Goal: Information Seeking & Learning: Find specific fact

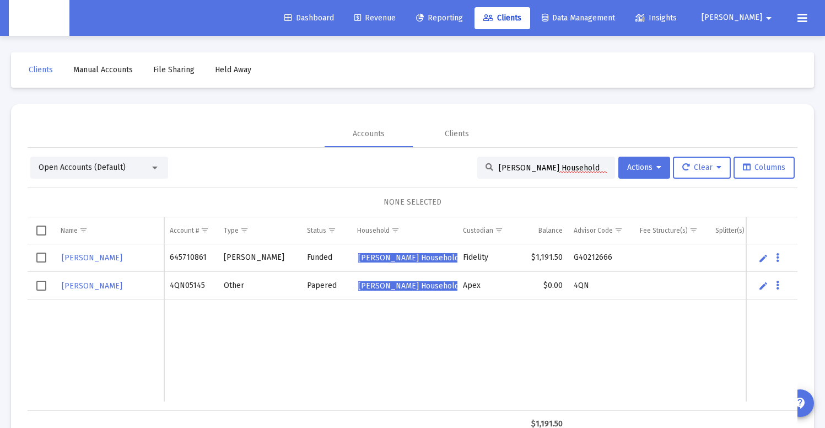
click at [520, 168] on input "[PERSON_NAME] Household" at bounding box center [553, 167] width 108 height 9
paste input "Dinoso"
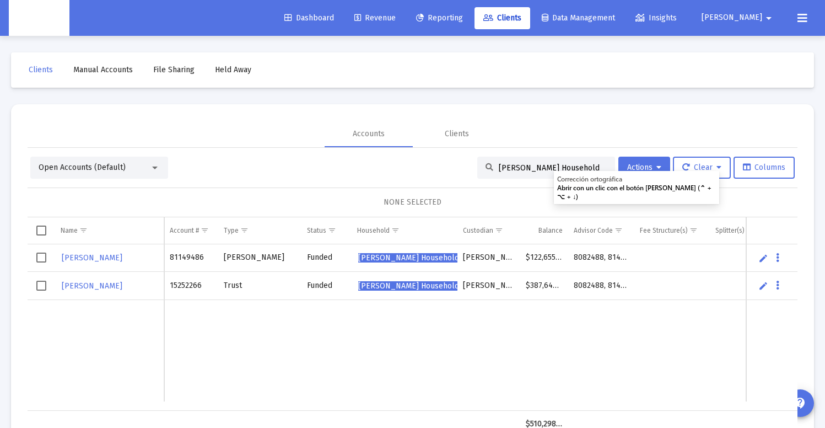
click at [512, 163] on input "[PERSON_NAME] Household" at bounding box center [553, 167] width 108 height 9
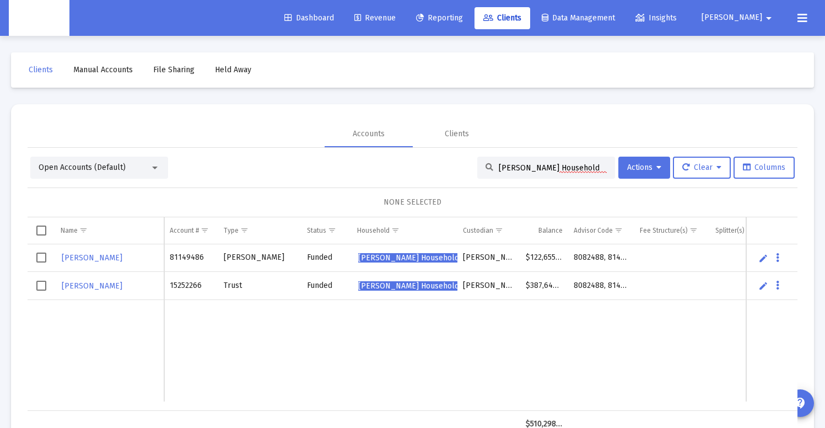
click at [512, 163] on input "[PERSON_NAME] Household" at bounding box center [553, 167] width 108 height 9
paste input "[PERSON_NAME]"
type input "[PERSON_NAME] Household"
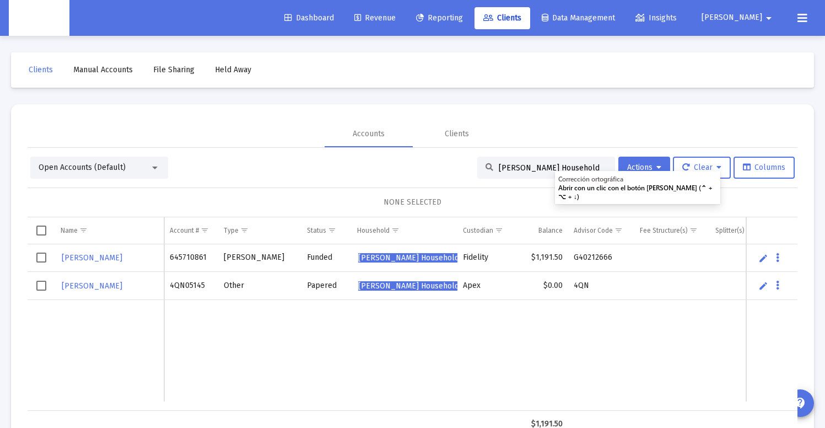
click at [544, 256] on td "$1,191.50" at bounding box center [544, 258] width 48 height 28
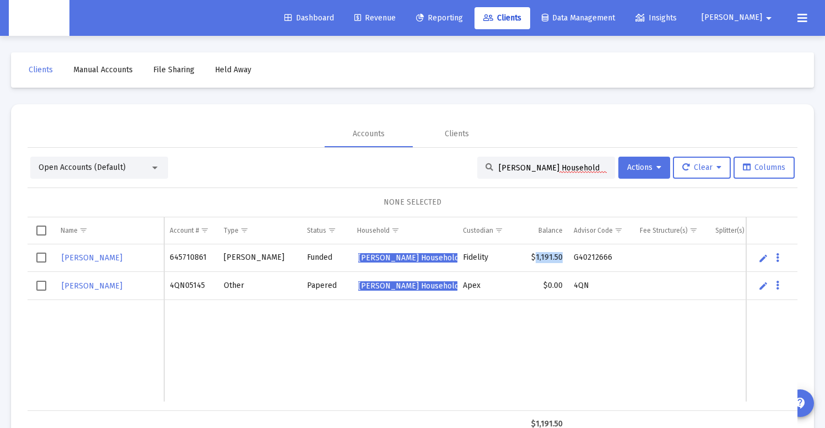
click at [544, 256] on td "$1,191.50" at bounding box center [544, 258] width 48 height 28
copy td "1,191.50"
